Goal: Information Seeking & Learning: Find specific page/section

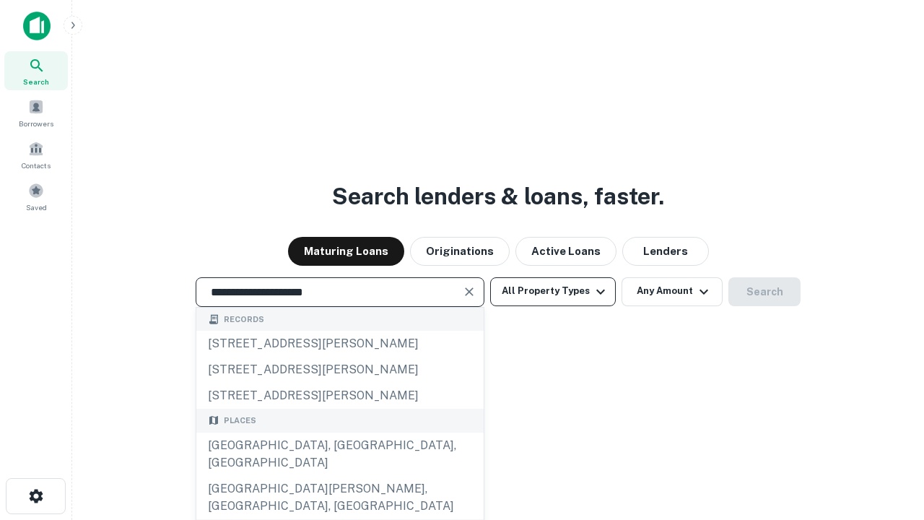
click at [339, 476] on div "[GEOGRAPHIC_DATA], [GEOGRAPHIC_DATA], [GEOGRAPHIC_DATA]" at bounding box center [339, 453] width 287 height 43
click at [553, 291] on button "All Property Types" at bounding box center [553, 291] width 126 height 29
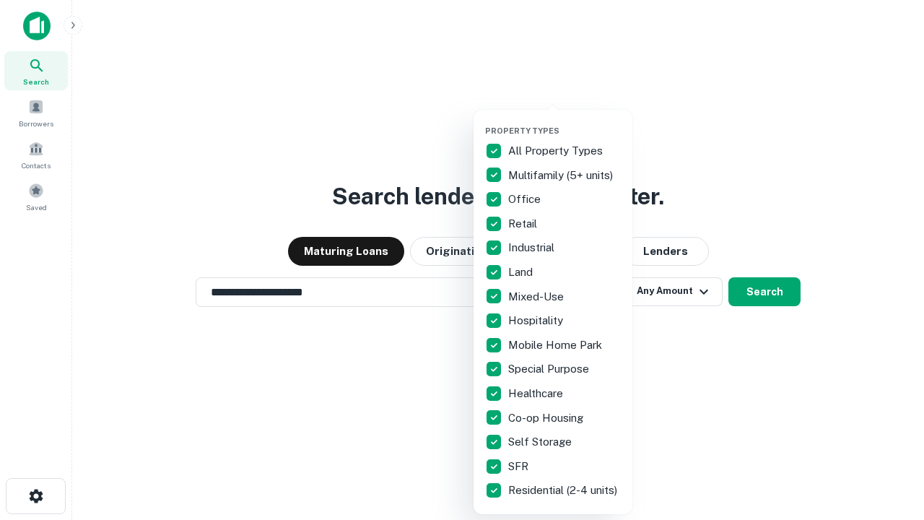
type input "**********"
click at [565, 121] on button "button" at bounding box center [564, 121] width 159 height 1
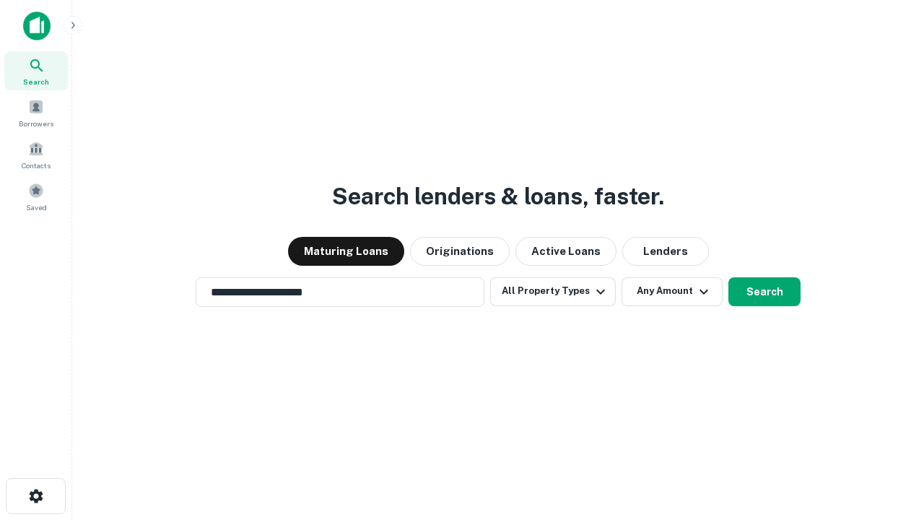
scroll to position [22, 0]
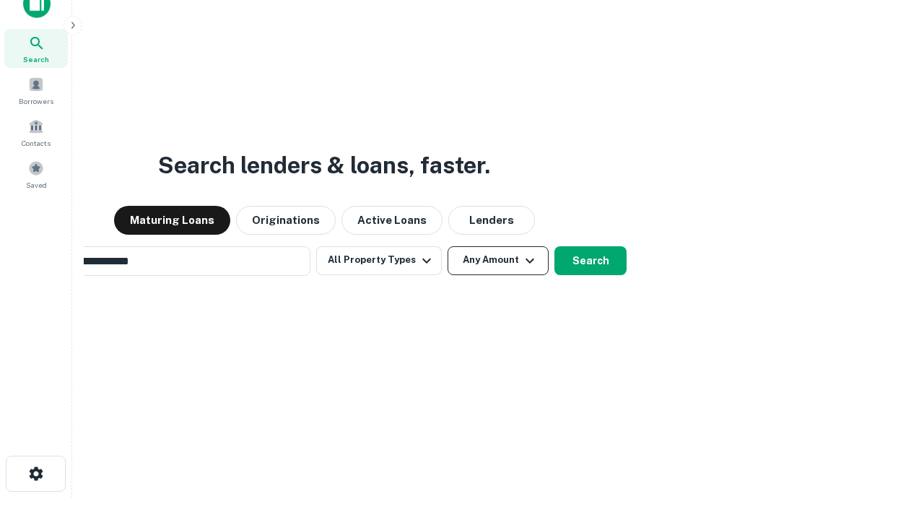
click at [448, 246] on button "Any Amount" at bounding box center [498, 260] width 101 height 29
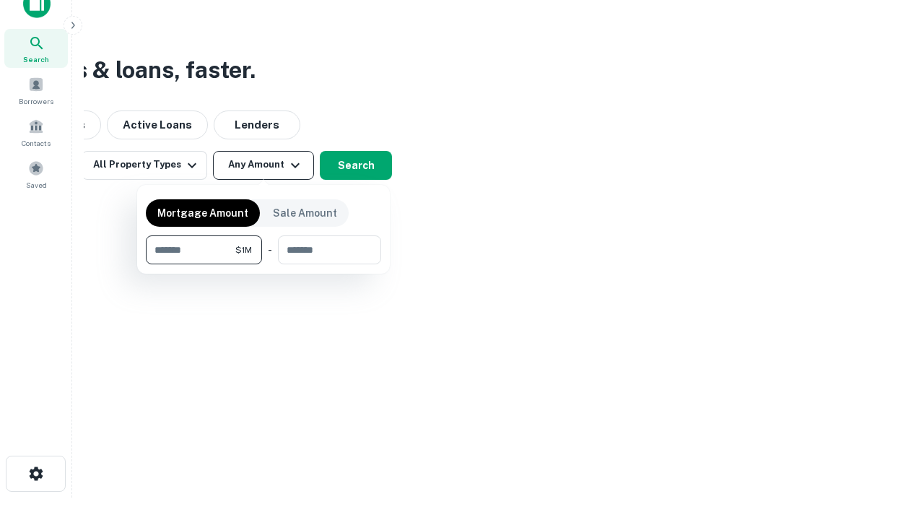
scroll to position [23, 0]
type input "*******"
click at [263, 264] on button "button" at bounding box center [263, 264] width 235 height 1
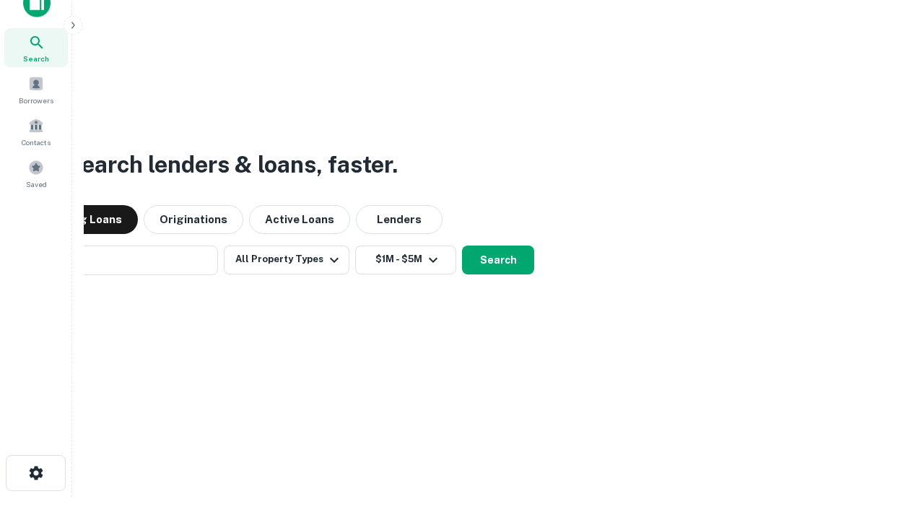
scroll to position [22, 0]
click at [498, 260] on button "Search" at bounding box center [498, 260] width 72 height 29
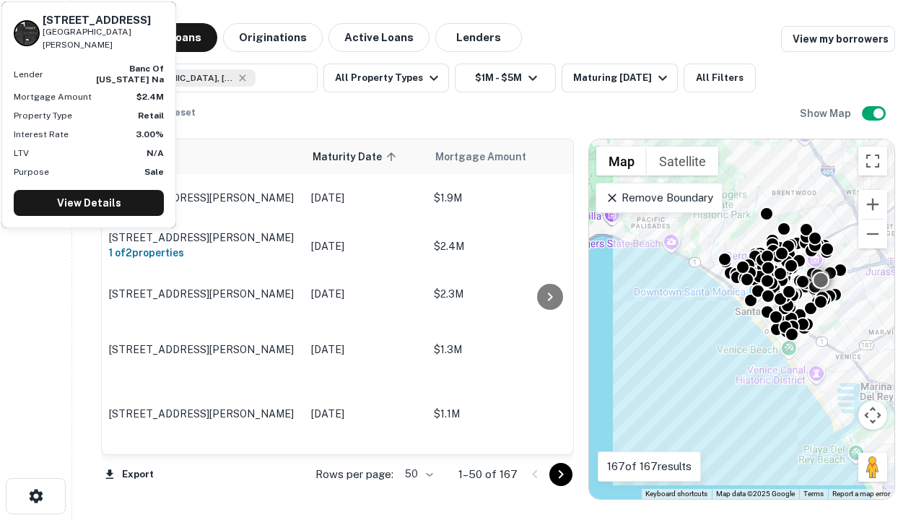
click at [417, 474] on body "Search Borrowers Contacts Saved Maturing Loans Originations Active Loans Lender…" at bounding box center [462, 260] width 924 height 520
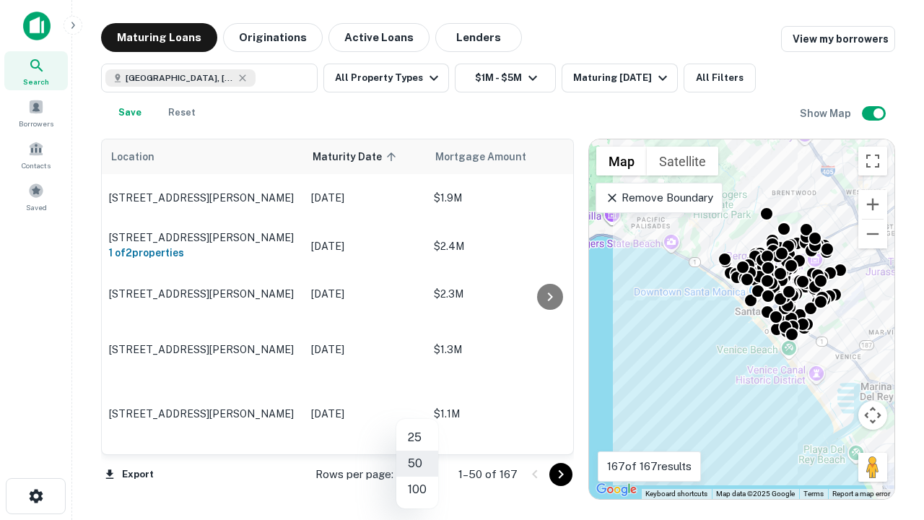
click at [417, 437] on li "25" at bounding box center [417, 437] width 42 height 26
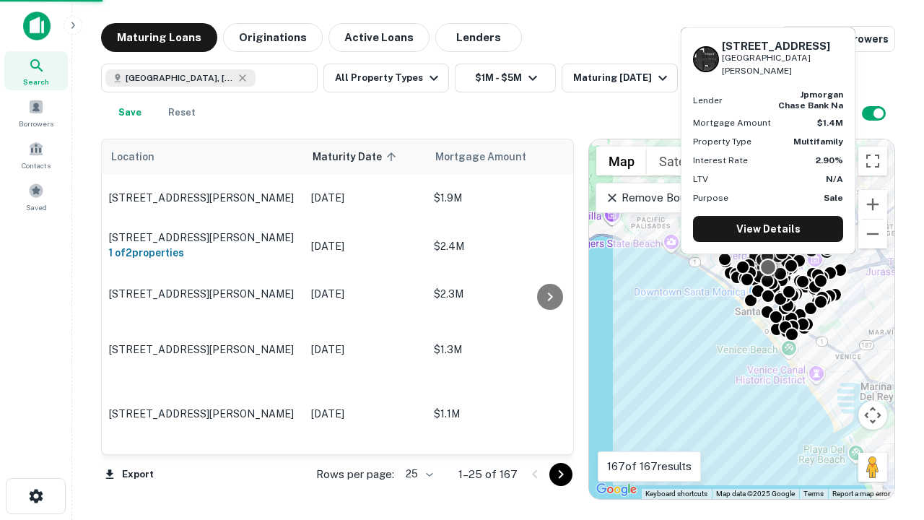
click at [560, 474] on icon "Go to next page" at bounding box center [560, 474] width 17 height 17
